Goal: Task Accomplishment & Management: Use online tool/utility

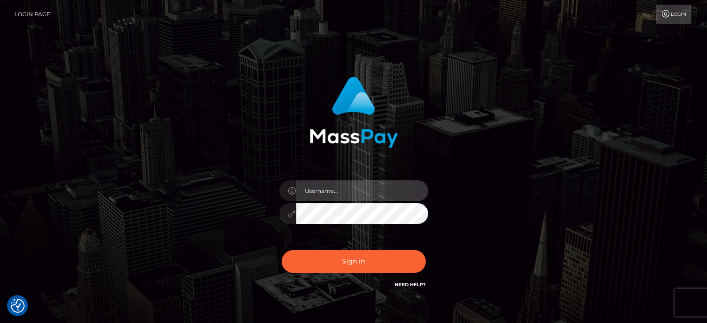
type input "kristy.ai"
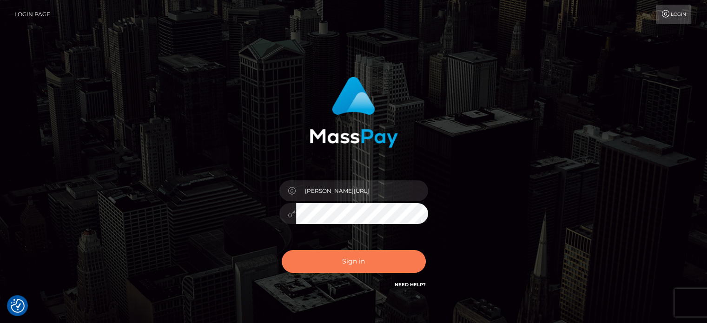
click at [335, 267] on button "Sign in" at bounding box center [354, 261] width 144 height 23
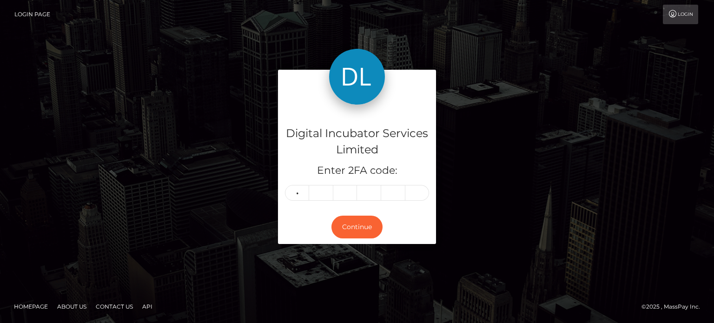
type input "9"
type input "3"
type input "5"
type input "2"
type input "9"
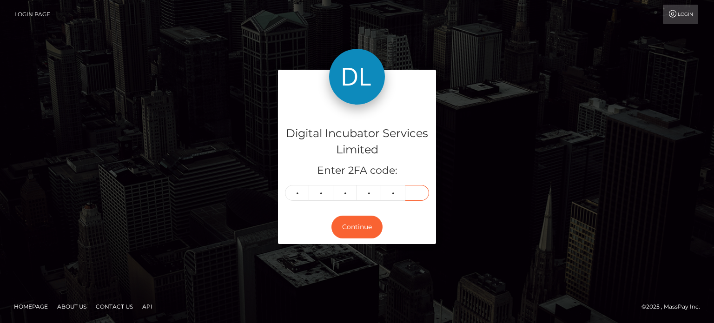
type input "4"
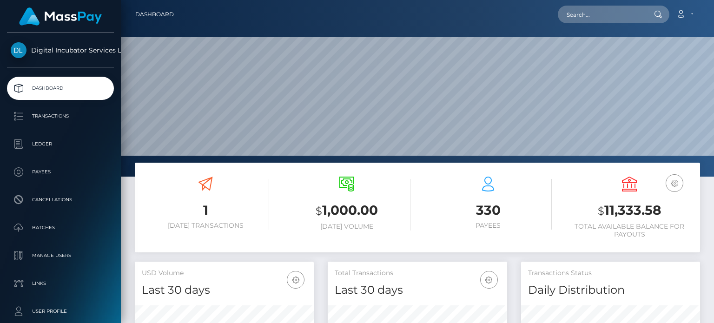
scroll to position [165, 179]
click at [614, 10] on input "text" at bounding box center [601, 15] width 87 height 18
type input "Alexander Taylor"
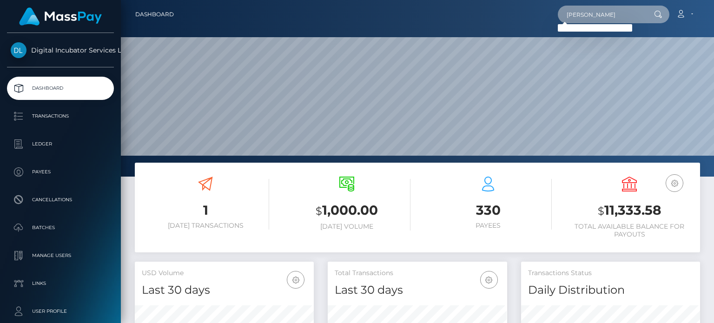
click at [623, 13] on input "Alexander Taylor" at bounding box center [601, 15] width 87 height 18
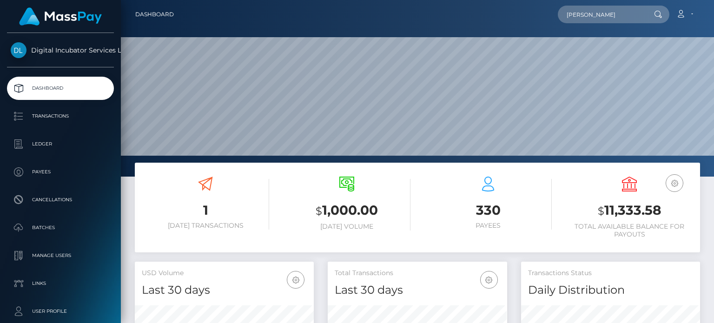
click at [80, 115] on p "Transactions" at bounding box center [61, 116] width 100 height 14
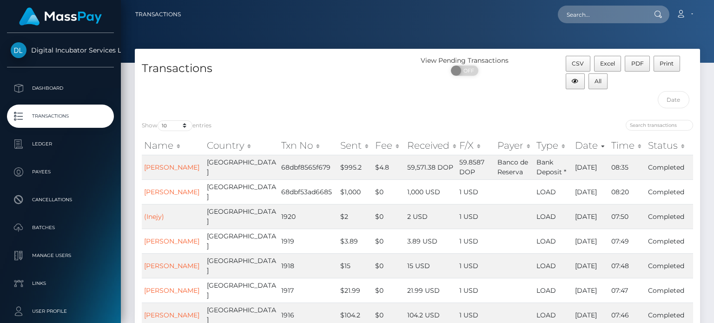
scroll to position [186, 0]
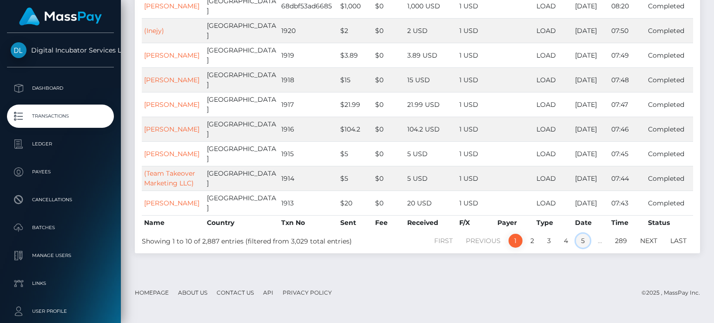
click at [587, 248] on link "5" at bounding box center [583, 241] width 14 height 14
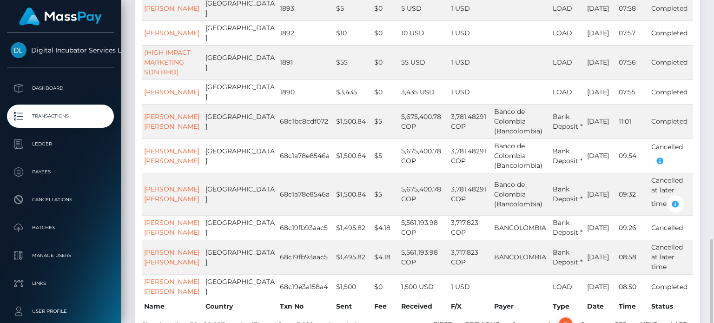
scroll to position [266, 0]
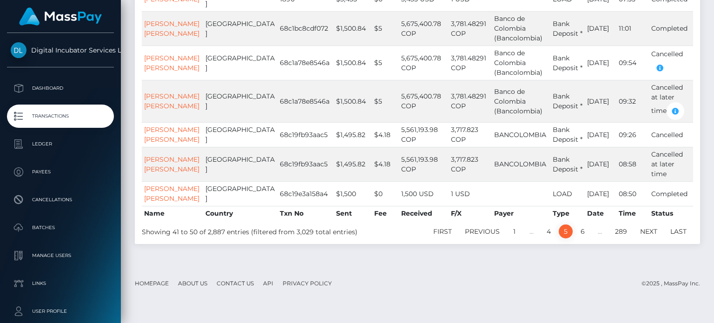
click at [579, 239] on link "6" at bounding box center [583, 232] width 14 height 14
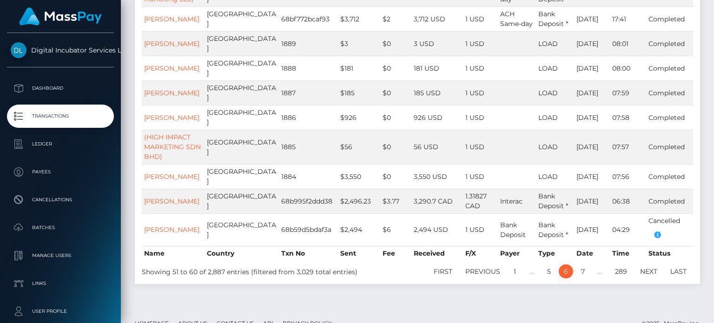
scroll to position [207, 0]
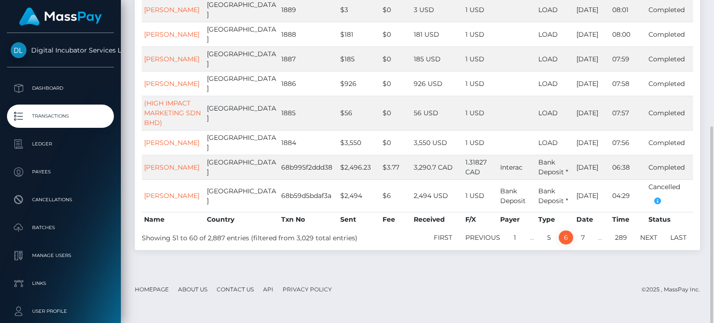
click at [588, 245] on link "7" at bounding box center [583, 238] width 14 height 14
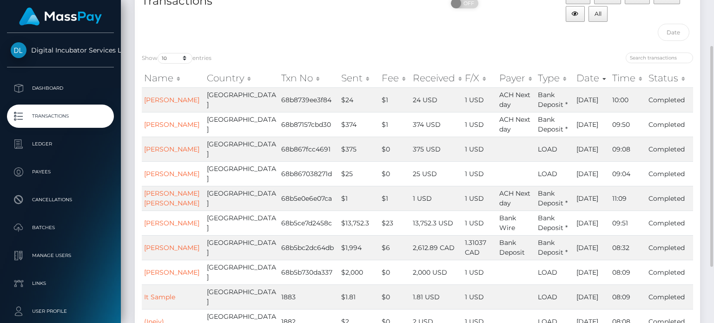
scroll to position [151, 0]
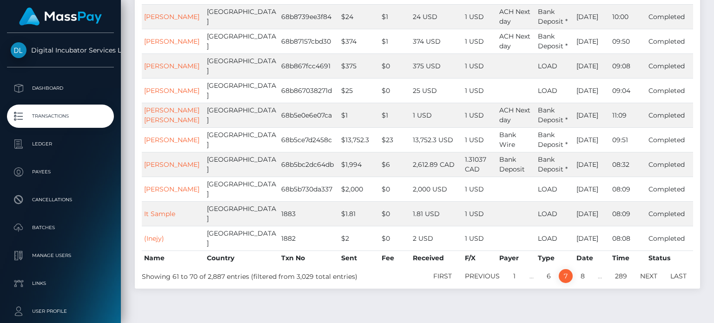
click at [587, 269] on link "8" at bounding box center [583, 276] width 14 height 14
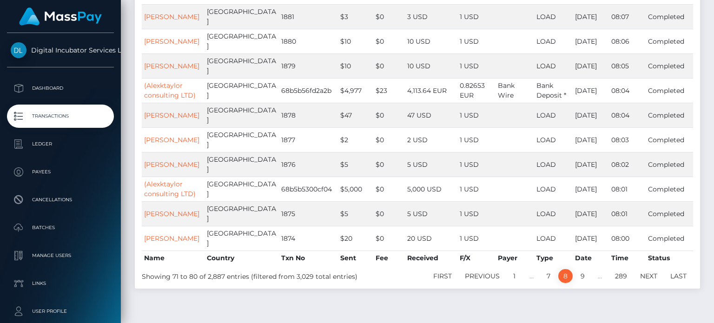
scroll to position [104, 0]
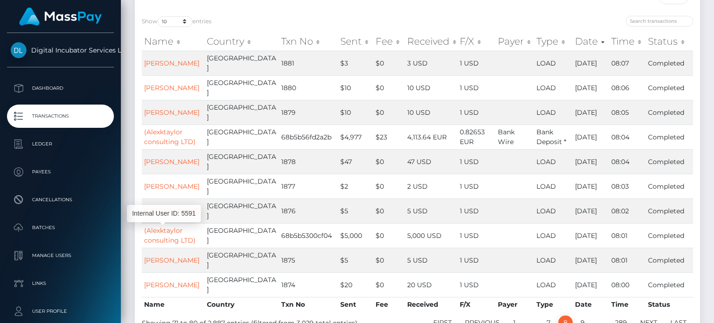
click at [166, 235] on link "(Alexktaylor consulting LTD)" at bounding box center [170, 235] width 52 height 18
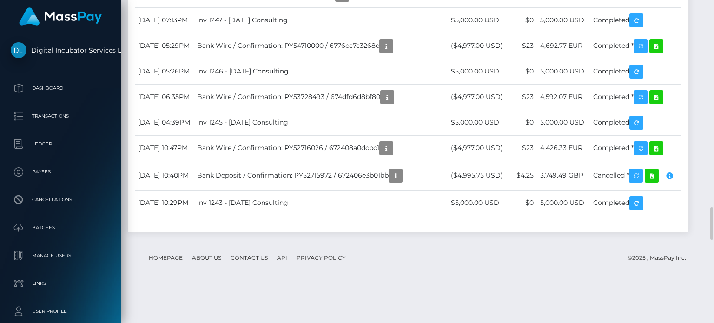
scroll to position [2232, 0]
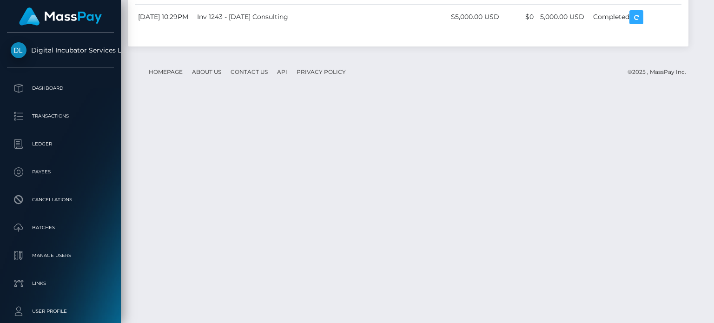
drag, startPoint x: 342, startPoint y: 166, endPoint x: 232, endPoint y: 159, distance: 109.5
copy td "Inv 1252 - August 2025 Consulting"
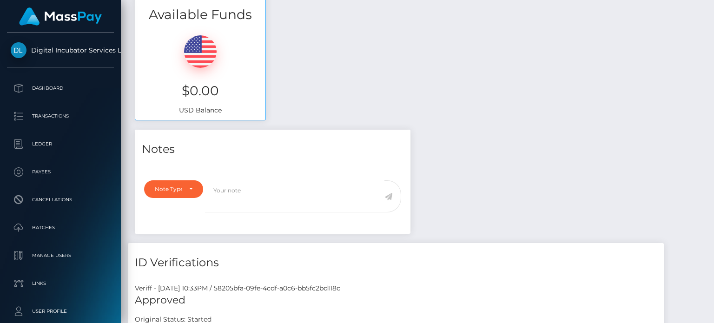
scroll to position [46, 0]
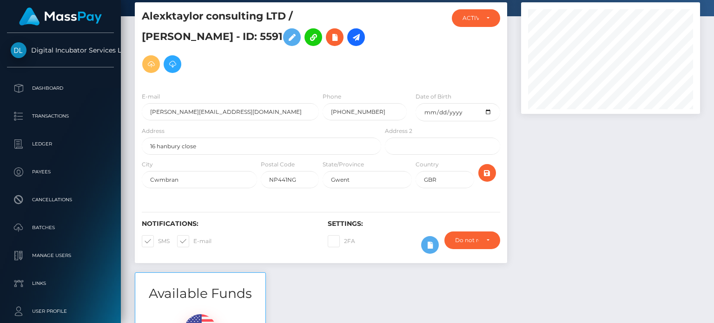
click at [157, 59] on icon at bounding box center [151, 65] width 11 height 12
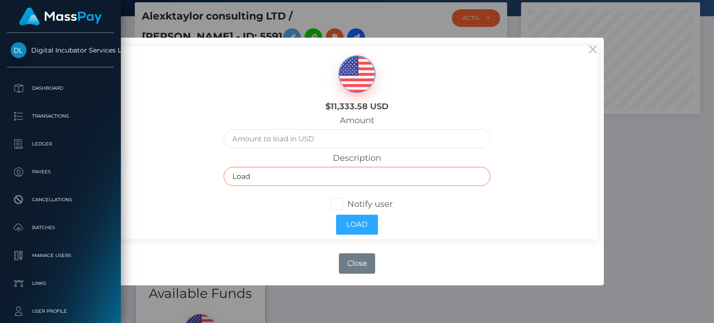
drag, startPoint x: 268, startPoint y: 177, endPoint x: 204, endPoint y: 177, distance: 64.2
click at [204, 177] on div "$11,333.58 USD Amount Description Load Notify user Load" at bounding box center [356, 142] width 481 height 193
paste input "Inv 1252 - August 2025 Consulting"
click at [257, 177] on input "Inv 1252 - August 2025 Consulting" at bounding box center [357, 176] width 267 height 19
type input "Inv 1257 - September 2025 Consulting"
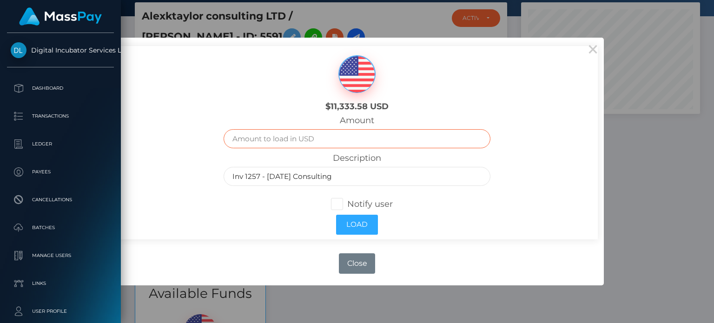
click at [268, 143] on input "text" at bounding box center [357, 138] width 267 height 19
type input "5000.00"
click at [347, 205] on span at bounding box center [347, 204] width 0 height 10
click at [338, 205] on input "Notify user" at bounding box center [341, 203] width 6 height 6
checkbox input "true"
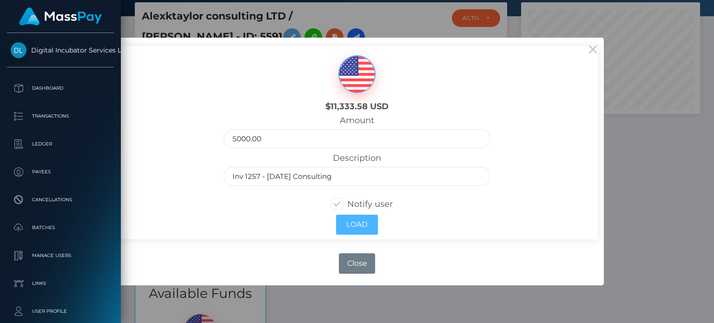
click at [365, 225] on button "Load" at bounding box center [357, 225] width 42 height 20
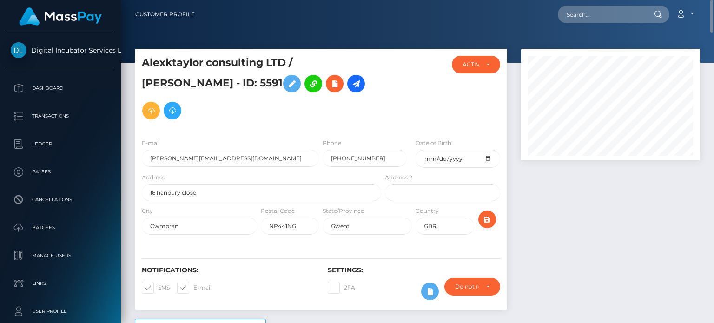
click at [73, 88] on p "Dashboard" at bounding box center [61, 88] width 100 height 14
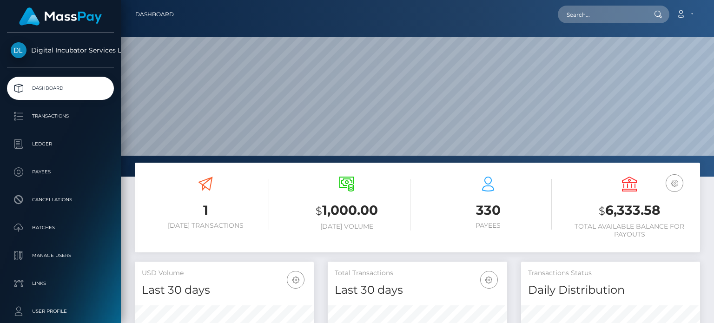
scroll to position [165, 179]
